Goal: Information Seeking & Learning: Learn about a topic

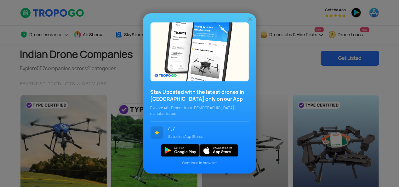
click at [251, 23] on img at bounding box center [250, 19] width 6 height 6
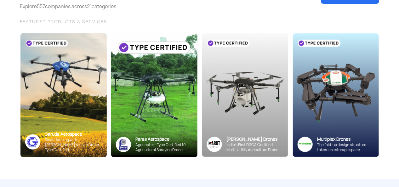
scroll to position [62, 0]
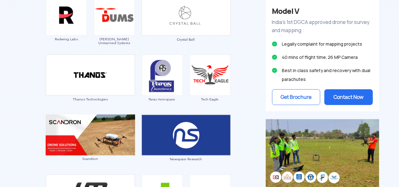
scroll to position [462, 0]
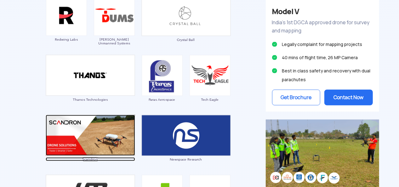
click at [91, 145] on img at bounding box center [90, 135] width 89 height 41
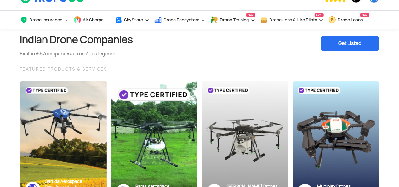
scroll to position [0, 0]
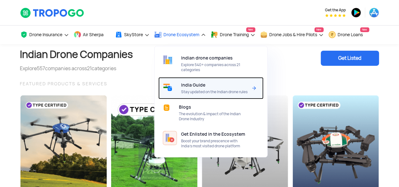
click at [201, 91] on span "Stay updated on the Indian drone rules" at bounding box center [214, 91] width 66 height 5
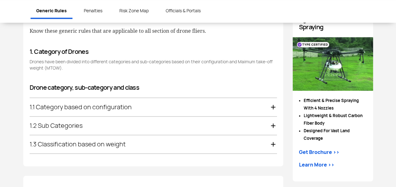
scroll to position [341, 0]
click at [180, 102] on div "1.1 Category based on configuration" at bounding box center [153, 107] width 247 height 18
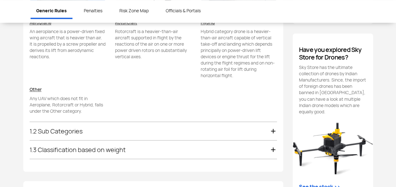
scroll to position [503, 0]
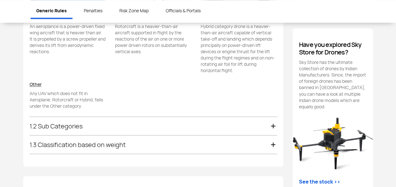
click at [152, 121] on div "1.2 Sub Categories" at bounding box center [153, 126] width 247 height 18
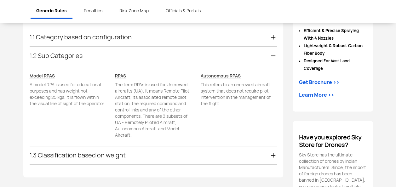
scroll to position [410, 0]
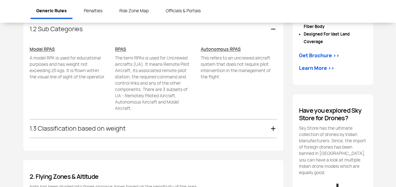
click at [152, 121] on div "1.3 Classification based on weight" at bounding box center [153, 128] width 247 height 18
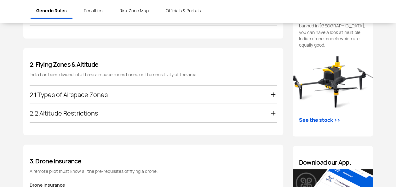
scroll to position [565, 0]
click at [153, 119] on div "2.2 Altitude Restrictions" at bounding box center [153, 113] width 247 height 18
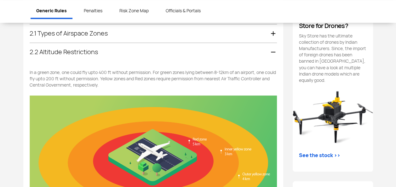
scroll to position [528, 0]
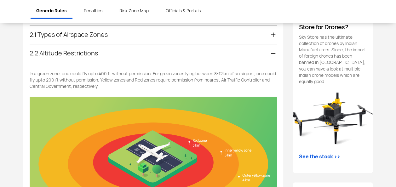
drag, startPoint x: 114, startPoint y: 79, endPoint x: 124, endPoint y: 79, distance: 10.4
click at [124, 79] on p "In a green zone, one could fly upto 400 ft without permission. For green zones …" at bounding box center [153, 79] width 247 height 19
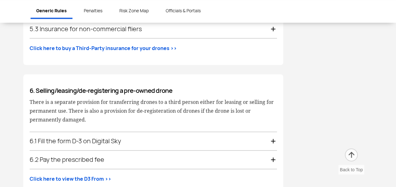
scroll to position [1512, 0]
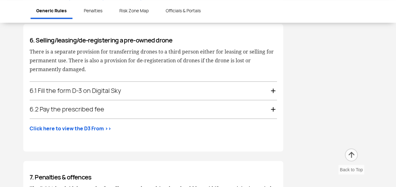
click at [192, 105] on div "6.2 Pay the prescribed fee" at bounding box center [153, 109] width 247 height 18
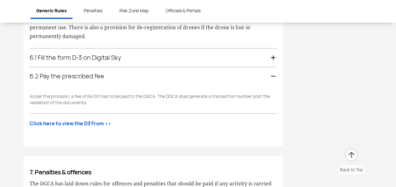
scroll to position [1278, 0]
click at [164, 55] on div "6.1 Fill the form D-3 on Digital Sky" at bounding box center [153, 57] width 247 height 18
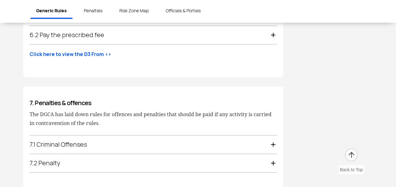
scroll to position [1349, 0]
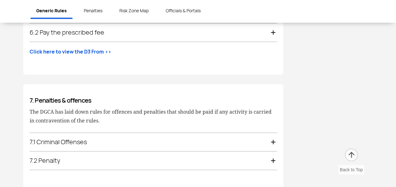
click at [152, 133] on div "7.1 Criminal Offenses" at bounding box center [153, 142] width 247 height 18
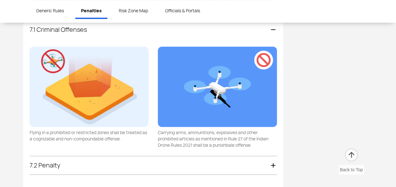
scroll to position [1434, 0]
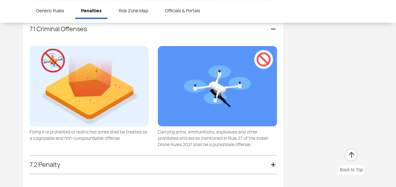
click at [133, 160] on div "7.2 Penalty" at bounding box center [153, 165] width 247 height 18
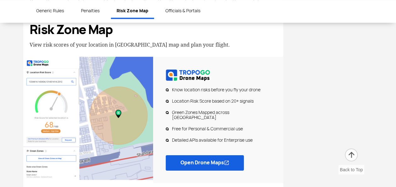
scroll to position [1575, 0]
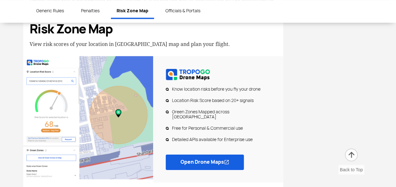
click at [194, 154] on link "Open Drone Maps" at bounding box center [205, 161] width 78 height 15
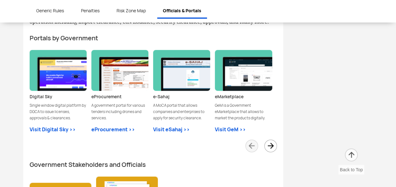
scroll to position [1819, 0]
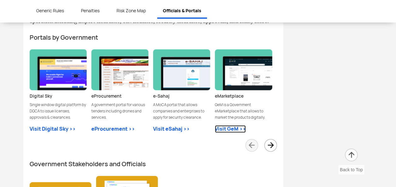
click at [227, 125] on link "Visit GeM >>" at bounding box center [230, 129] width 31 height 8
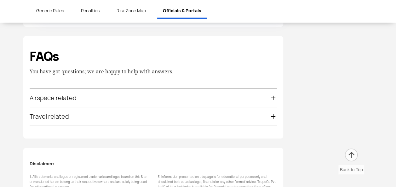
scroll to position [2179, 0]
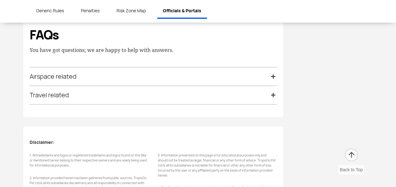
click at [229, 86] on div "Travel related" at bounding box center [153, 95] width 247 height 18
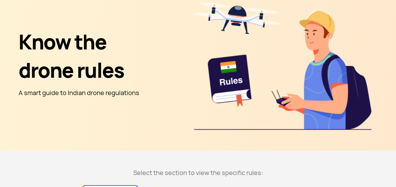
scroll to position [0, 0]
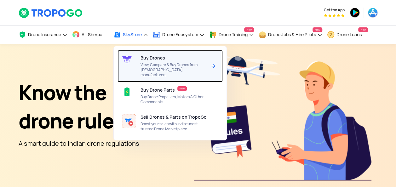
click at [156, 67] on span "View, Compare & Buy Drones from [DEMOGRAPHIC_DATA] manufacturers" at bounding box center [173, 69] width 66 height 15
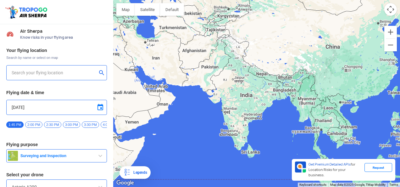
click at [73, 72] on input "text" at bounding box center [54, 73] width 85 height 8
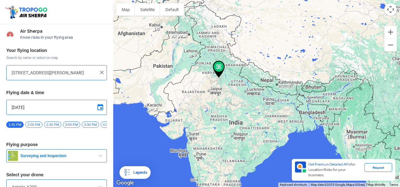
click at [212, 93] on div at bounding box center [256, 93] width 287 height 187
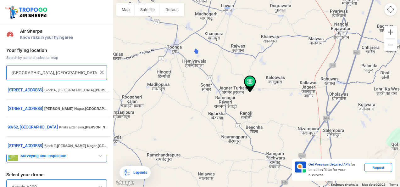
click at [57, 75] on input "Shishodiya, Rajasthan, India" at bounding box center [54, 73] width 85 height 8
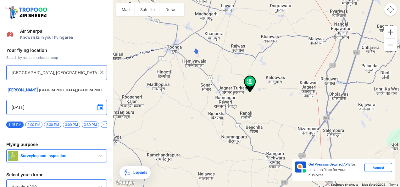
click at [57, 75] on input "Shishodiya, Rajasthan, India" at bounding box center [54, 73] width 85 height 8
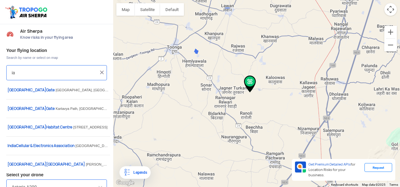
type input "a"
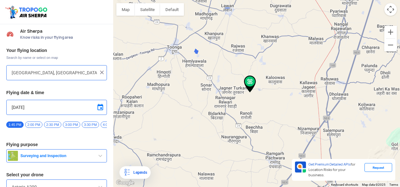
type input "Indra Vihar, Mukherjee Nagar, Delhi, 110033, India"
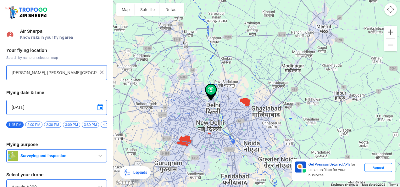
drag, startPoint x: 183, startPoint y: 151, endPoint x: 187, endPoint y: 128, distance: 23.3
click at [187, 128] on div at bounding box center [256, 93] width 287 height 187
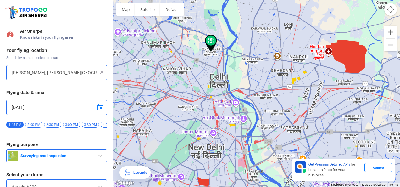
drag, startPoint x: 240, startPoint y: 68, endPoint x: 164, endPoint y: 103, distance: 83.5
click at [164, 103] on div at bounding box center [256, 93] width 287 height 187
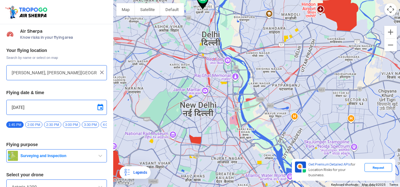
drag, startPoint x: 206, startPoint y: 154, endPoint x: 199, endPoint y: 111, distance: 43.0
click at [199, 111] on div at bounding box center [256, 93] width 287 height 187
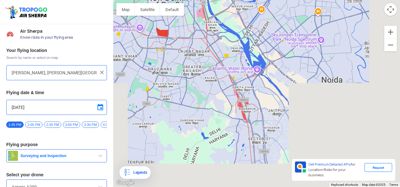
drag, startPoint x: 228, startPoint y: 133, endPoint x: 195, endPoint y: 25, distance: 113.3
click at [195, 25] on div at bounding box center [256, 93] width 287 height 187
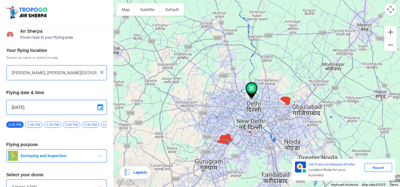
drag, startPoint x: 182, startPoint y: 53, endPoint x: 246, endPoint y: 158, distance: 123.6
click at [246, 158] on div at bounding box center [256, 93] width 287 height 187
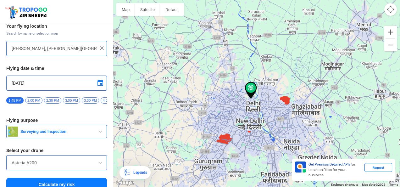
scroll to position [34, 0]
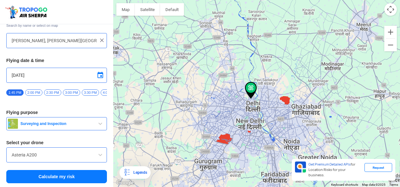
click at [80, 126] on span "Surveying and Inspection" at bounding box center [57, 123] width 79 height 5
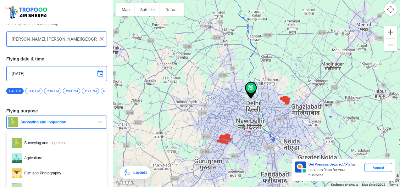
click at [80, 125] on span "Surveying and Inspection" at bounding box center [57, 122] width 79 height 5
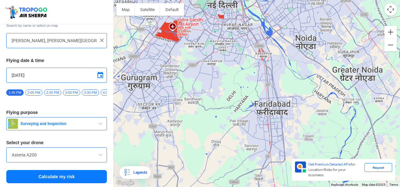
drag, startPoint x: 266, startPoint y: 135, endPoint x: 182, endPoint y: -21, distance: 177.0
click at [182, 0] on html "Location Risk Score Air Sherpa Know risks in your flying area Your flying locat…" at bounding box center [200, 93] width 400 height 187
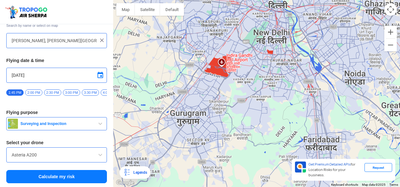
drag, startPoint x: 218, startPoint y: 77, endPoint x: 269, endPoint y: 113, distance: 61.9
click at [269, 113] on div at bounding box center [256, 93] width 287 height 187
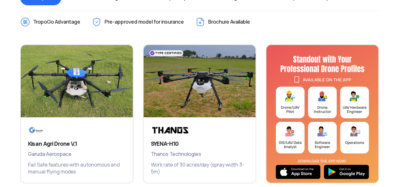
scroll to position [273, 0]
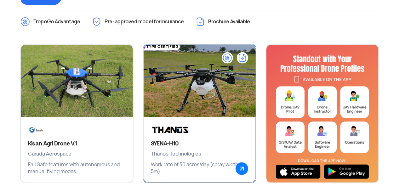
click at [187, 136] on div "SYENA-H10 Thanos Technologies Work rate of 30 acres/day (spray width 3-5m)" at bounding box center [200, 149] width 112 height 65
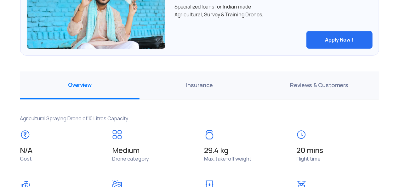
scroll to position [384, 0]
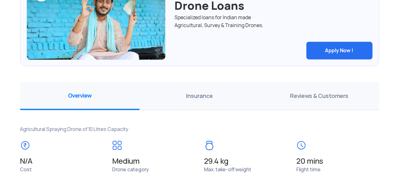
click at [191, 100] on span "Insurance" at bounding box center [199, 96] width 120 height 28
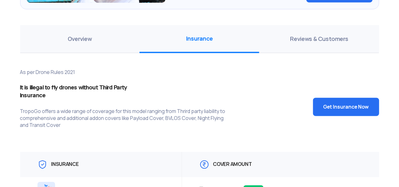
scroll to position [441, 0]
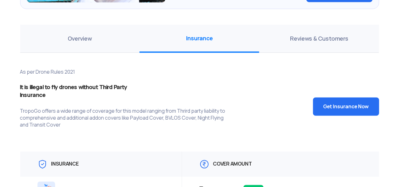
click at [318, 35] on span "Reviews & Customers" at bounding box center [319, 39] width 120 height 28
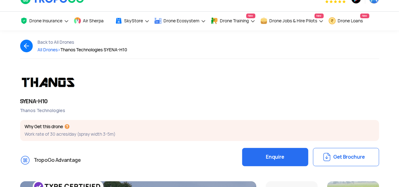
scroll to position [9, 0]
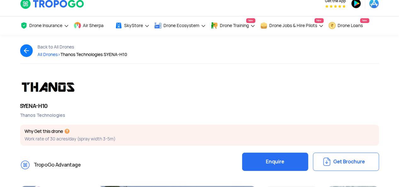
drag, startPoint x: 78, startPoint y: 90, endPoint x: 37, endPoint y: 80, distance: 42.5
click at [37, 80] on div at bounding box center [51, 86] width 63 height 15
drag, startPoint x: 67, startPoint y: 115, endPoint x: 21, endPoint y: 118, distance: 46.7
click at [21, 118] on h1 "SYENA-H10 Thanos Technologies" at bounding box center [199, 112] width 359 height 20
copy div "Thanos Technologies"
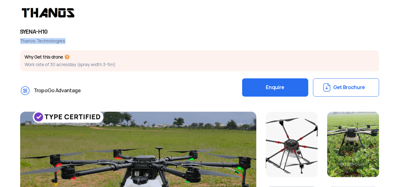
scroll to position [80, 0]
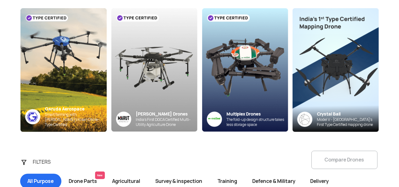
scroll to position [89, 0]
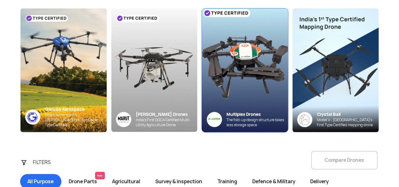
click at [262, 119] on div "The fold-up design structure takes less storage space" at bounding box center [257, 122] width 61 height 10
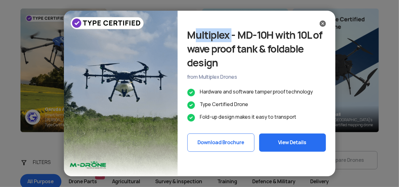
drag, startPoint x: 231, startPoint y: 36, endPoint x: 190, endPoint y: 35, distance: 40.9
click at [190, 35] on div "Multiplex - MD-10H with 10L of wave proof tank & foldable design" at bounding box center [256, 49] width 139 height 42
copy div "Multiplex"
click at [321, 26] on img at bounding box center [323, 23] width 6 height 6
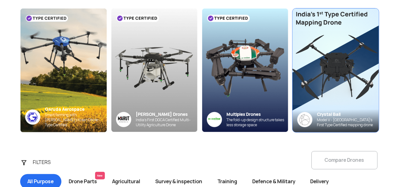
click at [333, 62] on img at bounding box center [335, 70] width 95 height 136
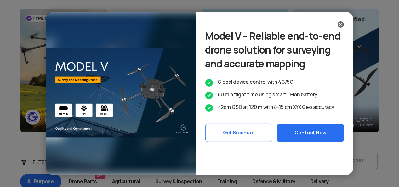
click at [339, 26] on img at bounding box center [341, 24] width 6 height 6
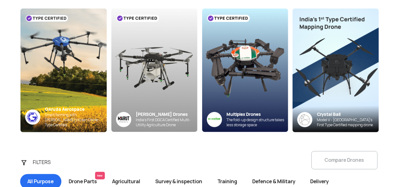
click at [339, 26] on img at bounding box center [335, 71] width 86 height 124
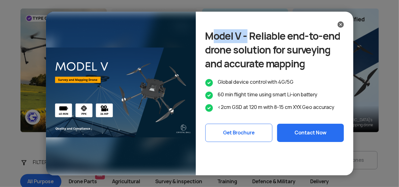
drag, startPoint x: 245, startPoint y: 36, endPoint x: 207, endPoint y: 40, distance: 38.6
click at [207, 40] on div "Model V - Reliable end-to-end drone solution for surveying and accurate mapping" at bounding box center [274, 50] width 139 height 42
copy div "Model V"
click at [342, 28] on div at bounding box center [274, 25] width 139 height 8
click at [341, 23] on img at bounding box center [341, 24] width 6 height 6
